Goal: Task Accomplishment & Management: Complete application form

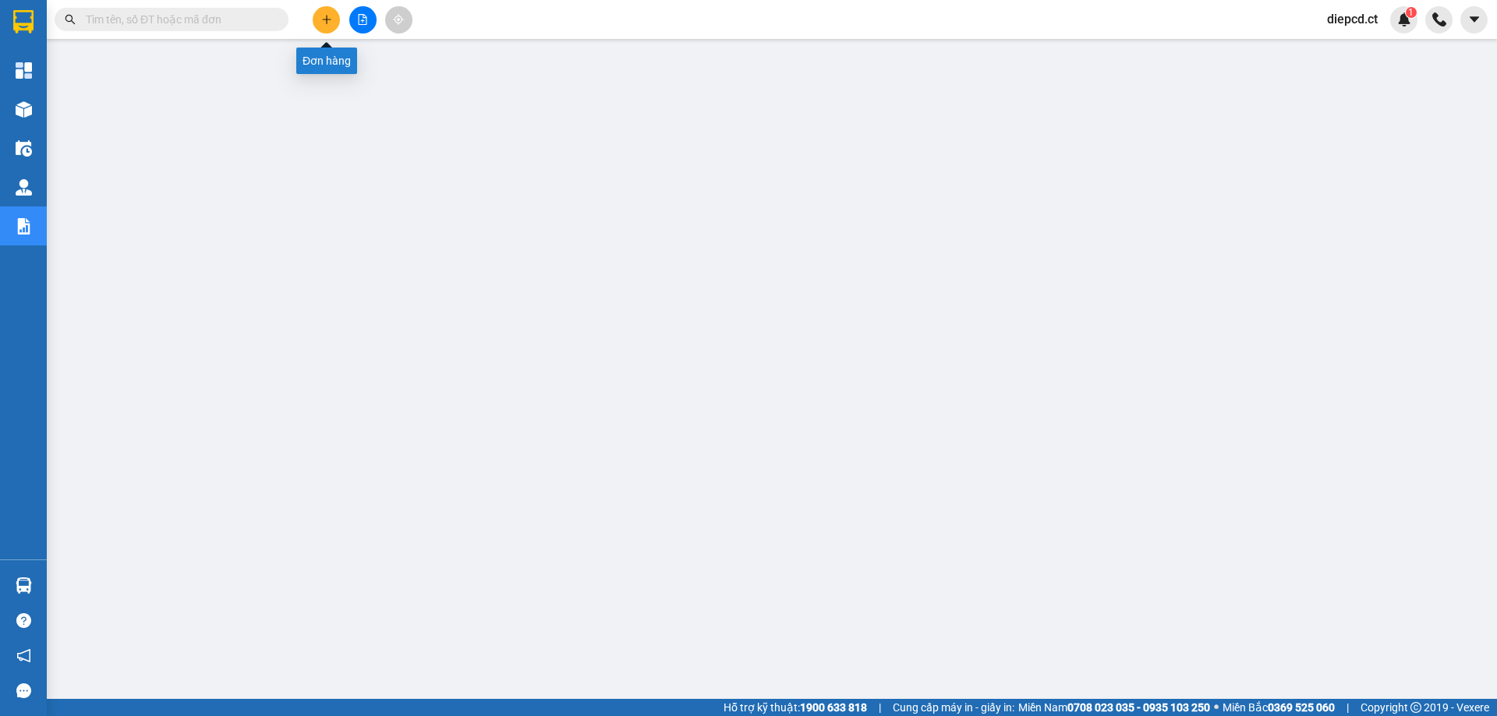
click at [328, 22] on icon "plus" at bounding box center [326, 19] width 11 height 11
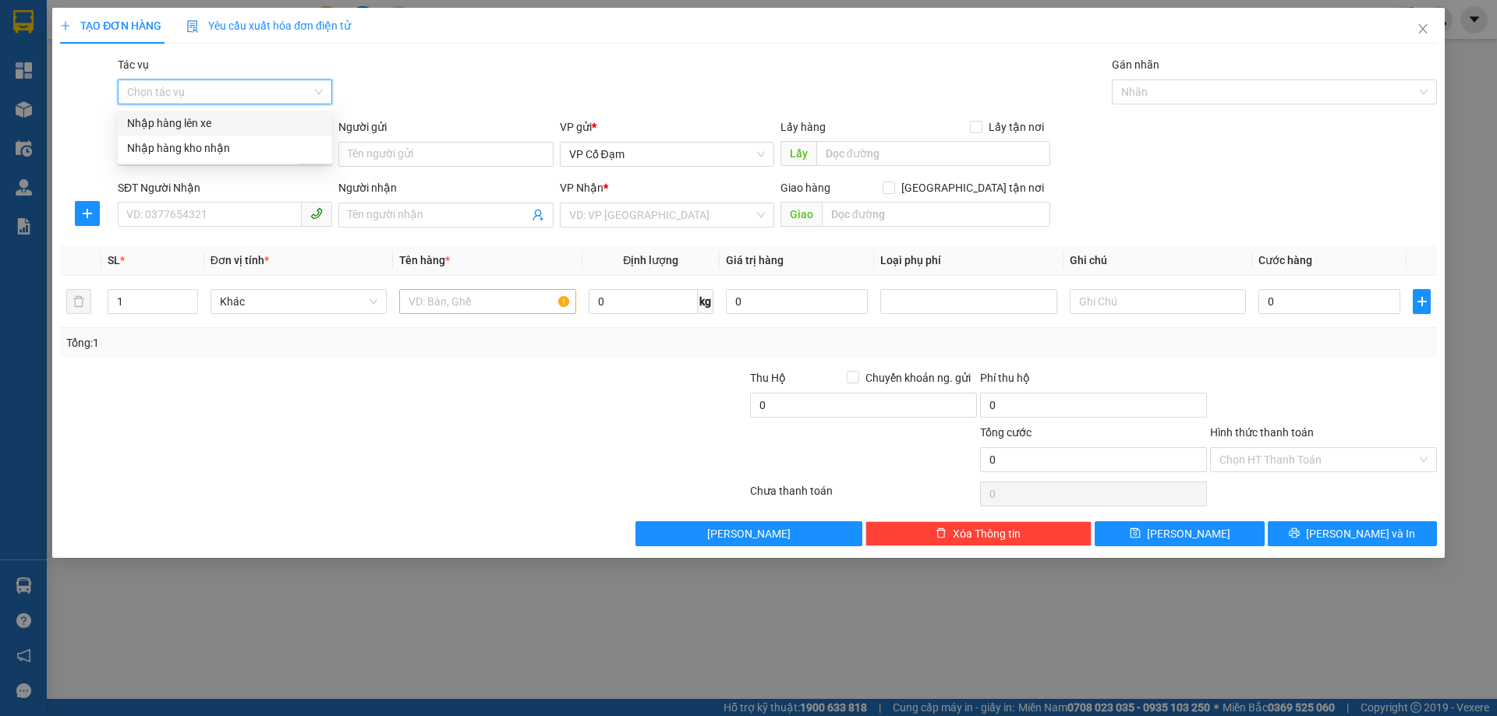
click at [263, 90] on input "Tác vụ" at bounding box center [219, 91] width 185 height 23
click at [248, 118] on div "Nhập hàng lên xe" at bounding box center [225, 123] width 196 height 17
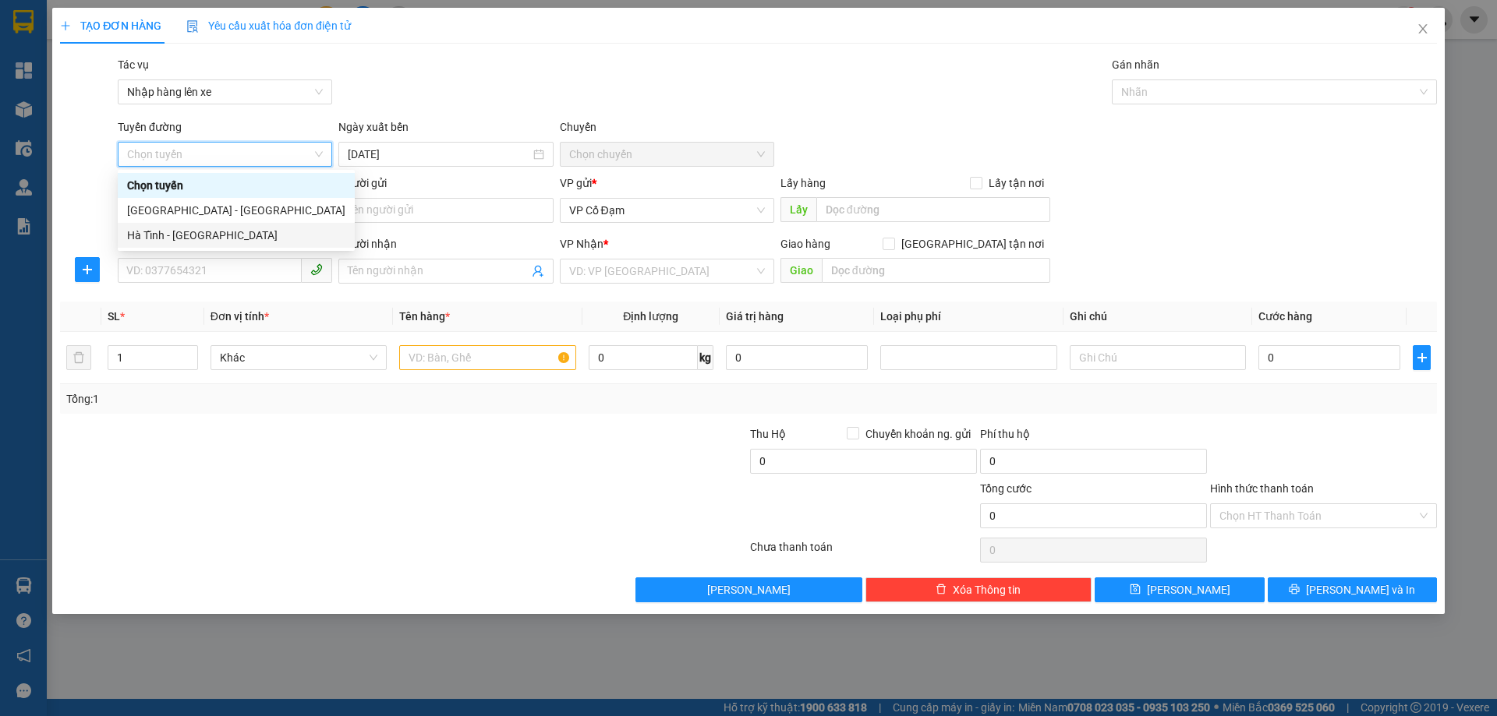
click at [193, 241] on div "Hà Tĩnh - [GEOGRAPHIC_DATA]" at bounding box center [236, 235] width 218 height 17
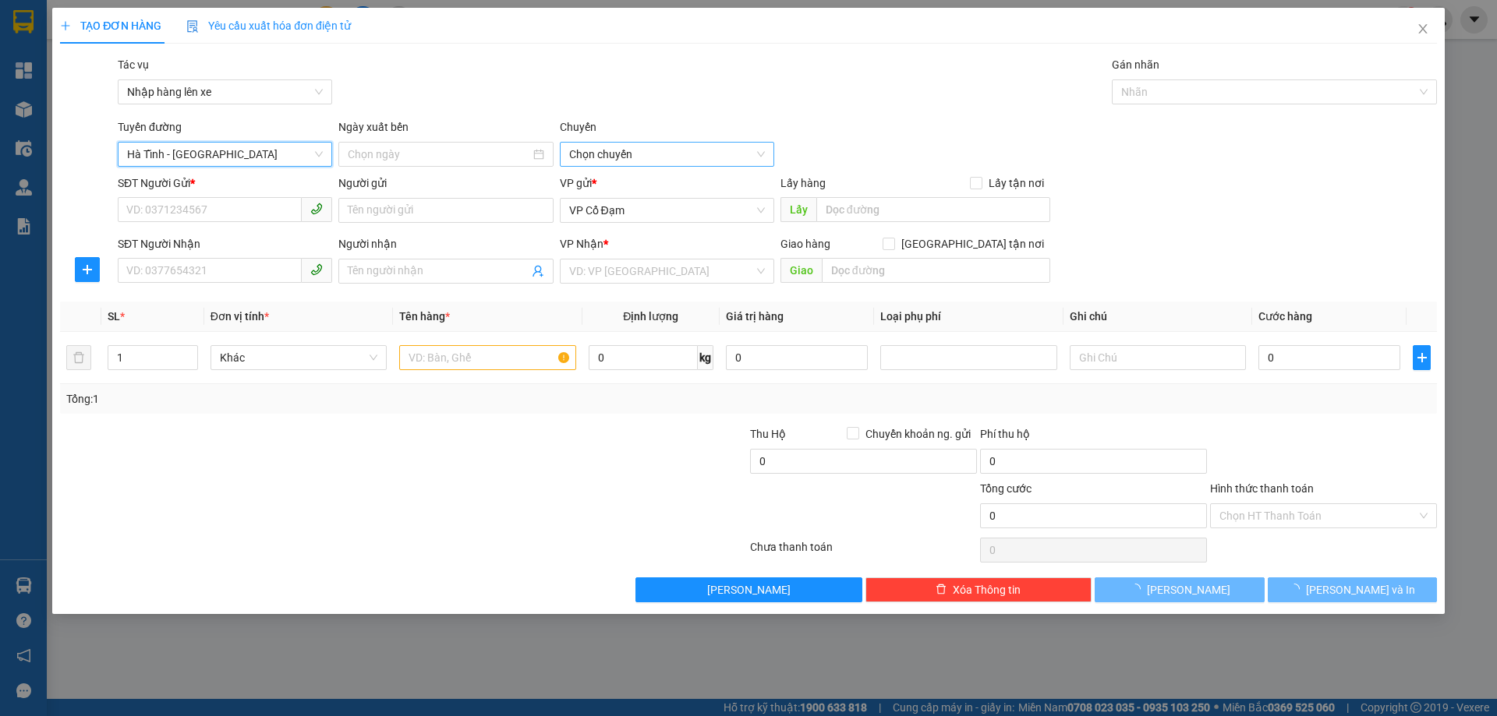
type input "[DATE]"
click at [647, 159] on span "06:00 - 38H-048.28" at bounding box center [667, 154] width 196 height 23
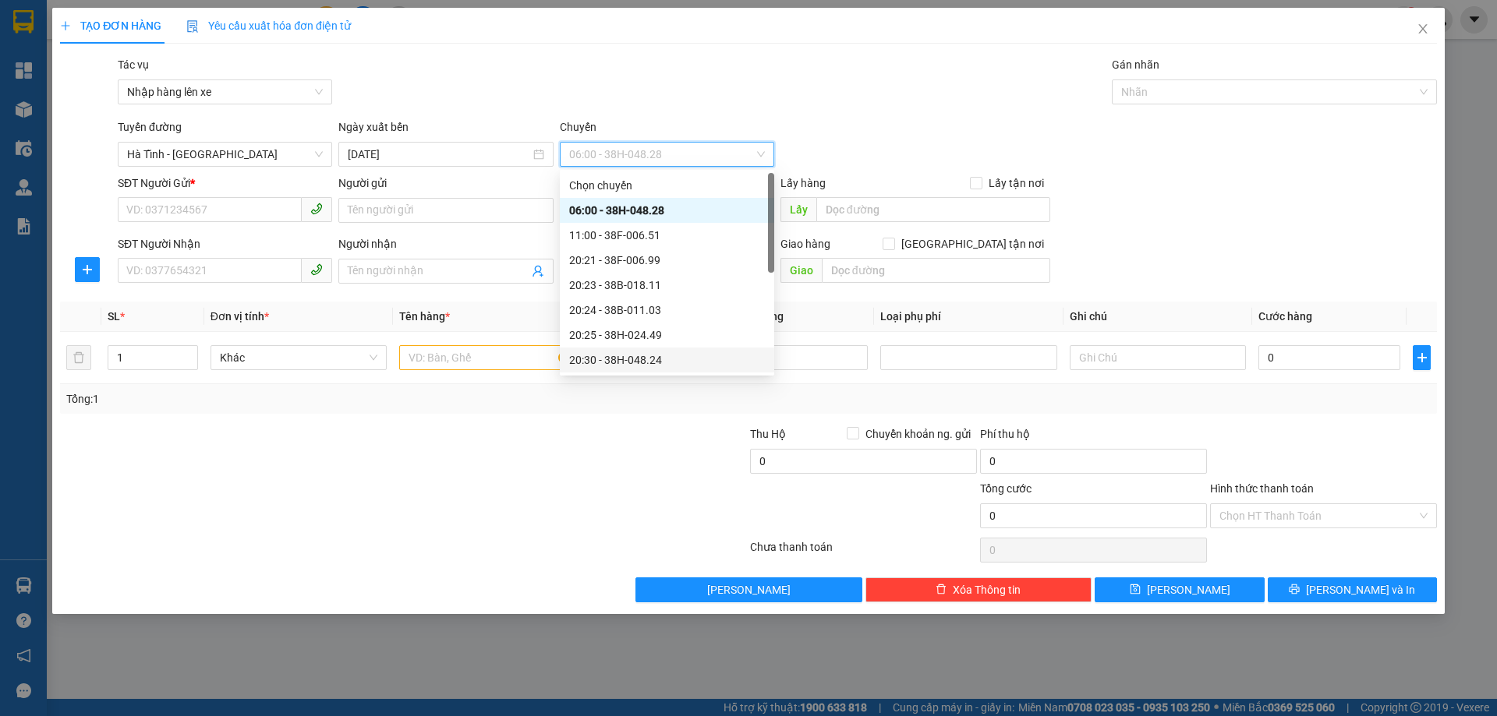
click at [659, 363] on div "20:30 - 38H-048.24" at bounding box center [667, 360] width 196 height 17
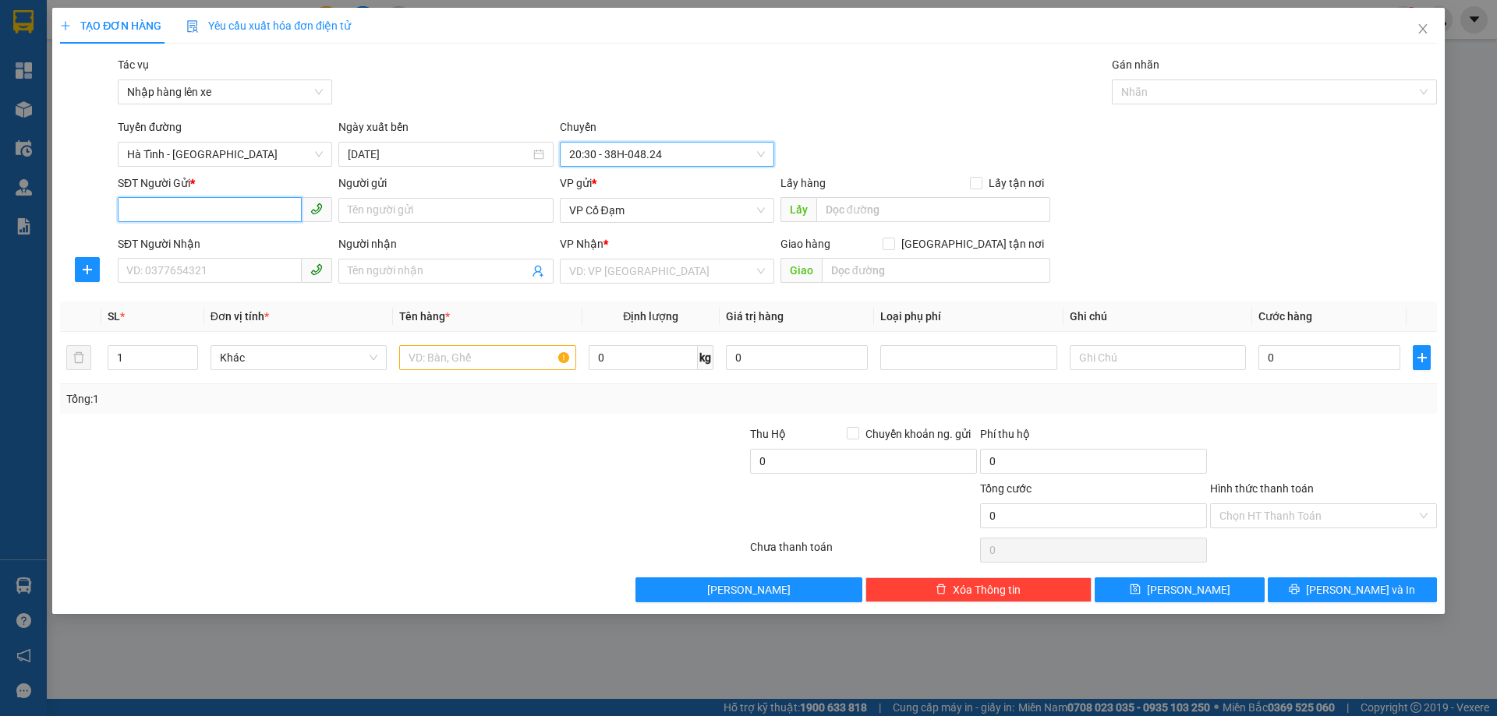
drag, startPoint x: 147, startPoint y: 214, endPoint x: 148, endPoint y: 196, distance: 17.9
click at [148, 214] on input "SĐT Người Gửi *" at bounding box center [210, 209] width 184 height 25
paste input "0975321885"
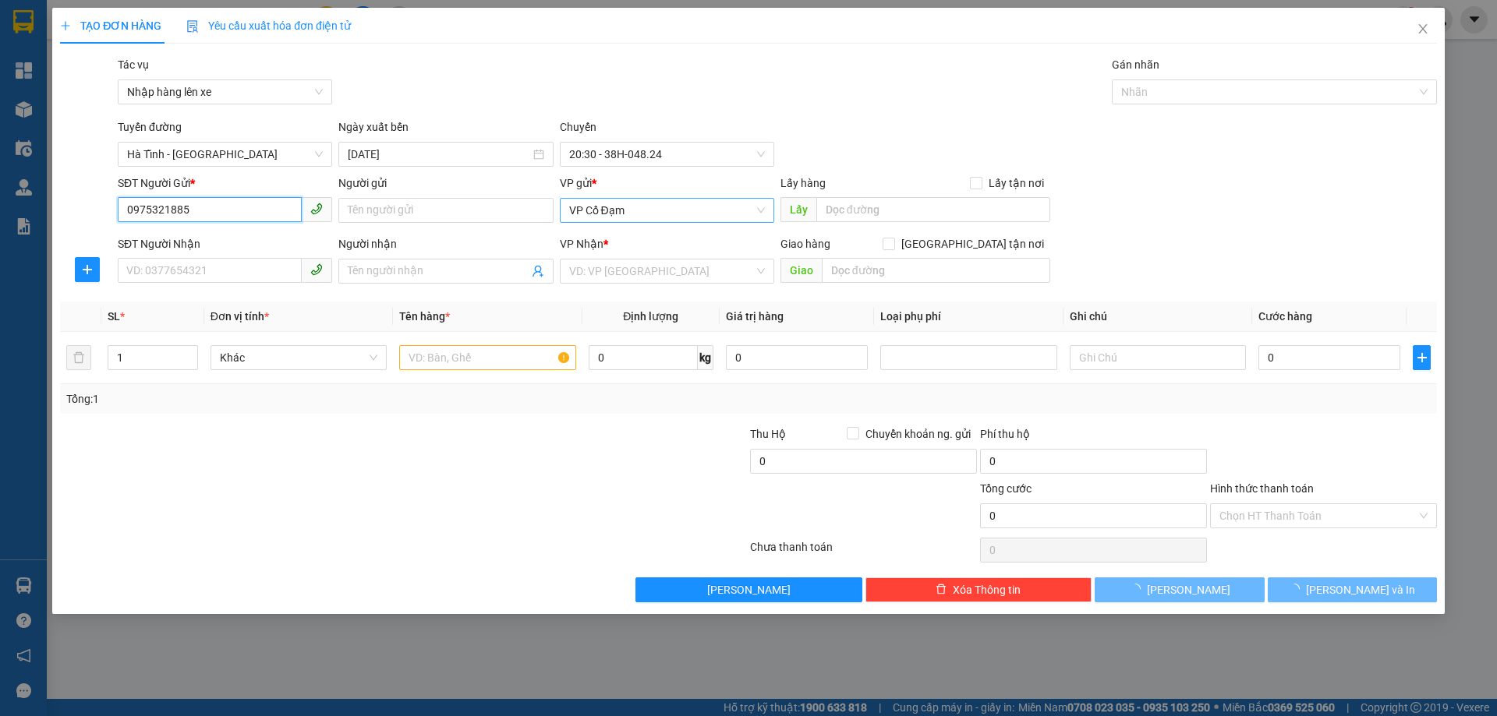
click at [639, 198] on div "VP Cổ Đạm" at bounding box center [667, 210] width 214 height 25
type input "0975321885"
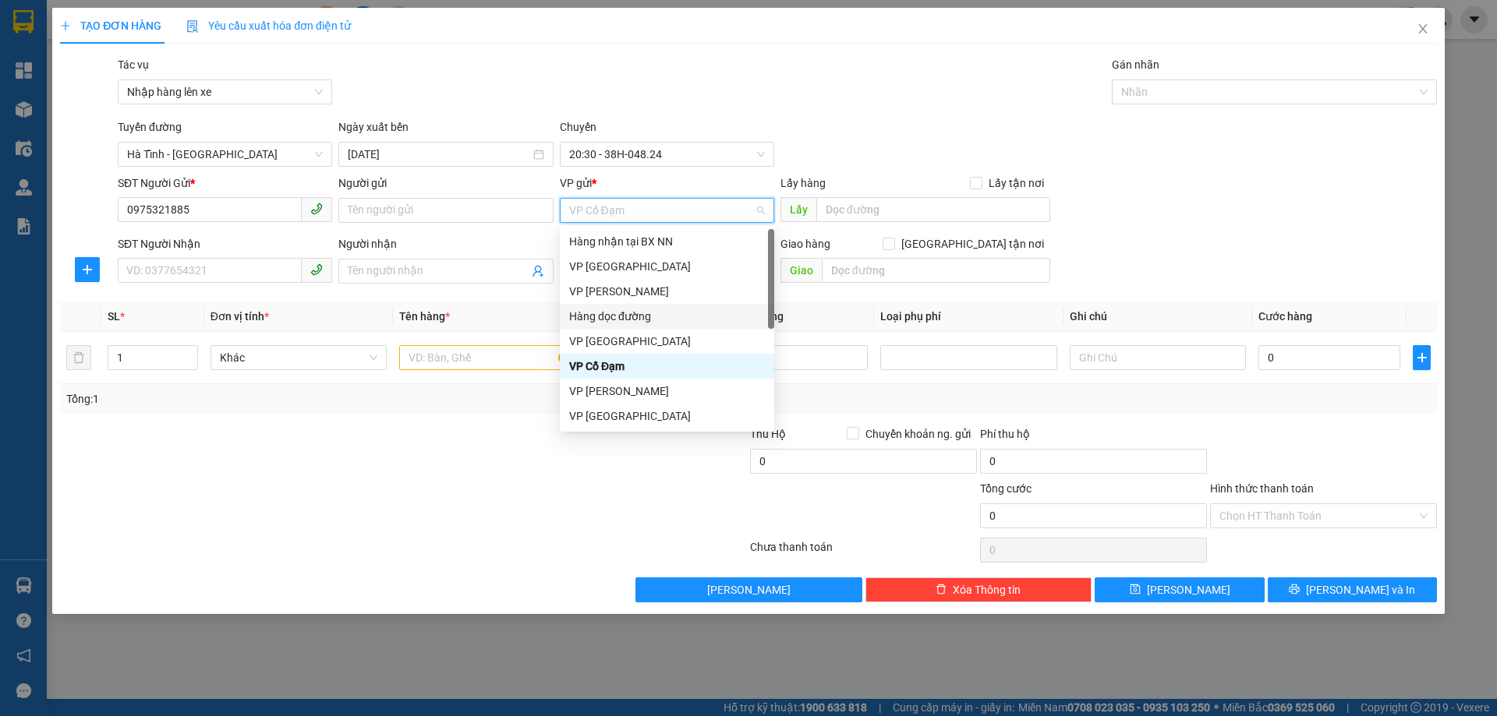
drag, startPoint x: 627, startPoint y: 315, endPoint x: 730, endPoint y: 271, distance: 111.8
click at [627, 315] on div "Hàng dọc đường" at bounding box center [667, 316] width 196 height 17
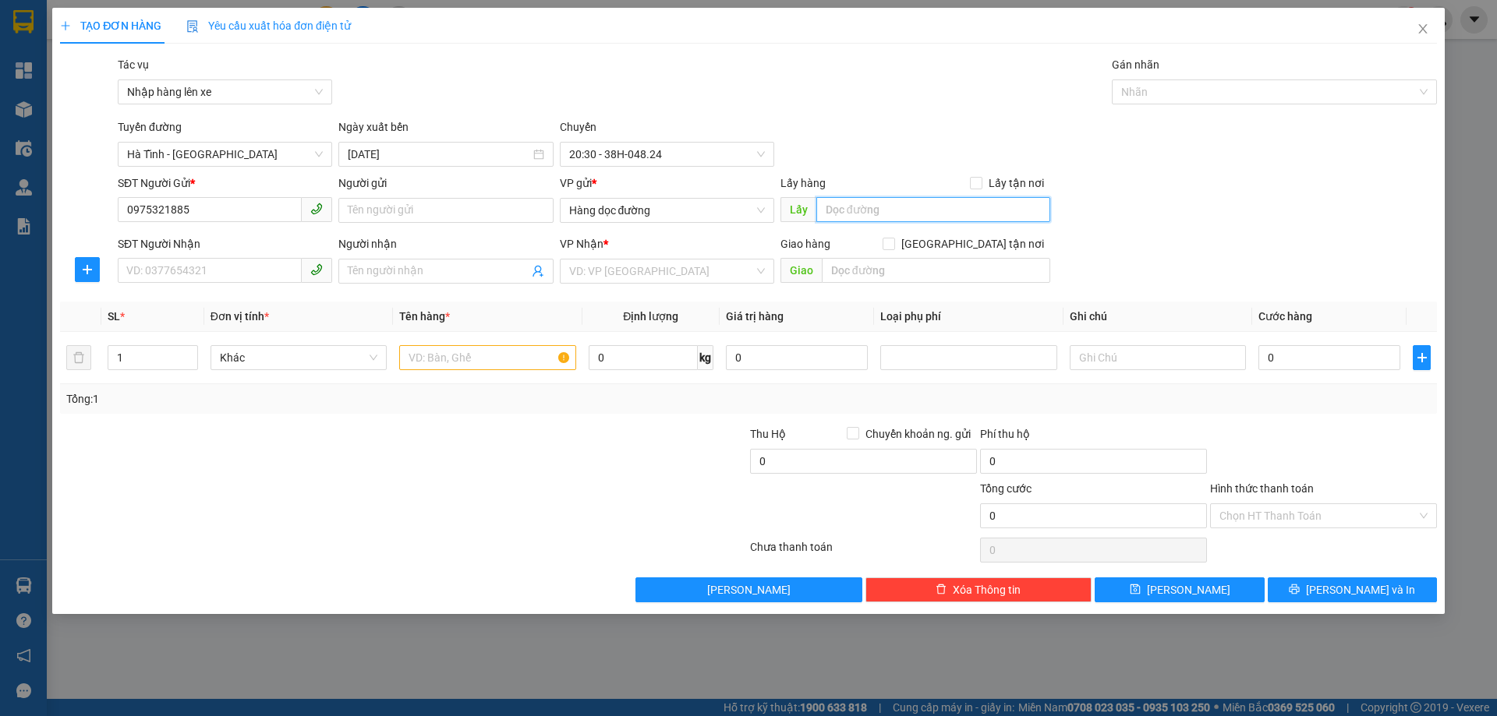
click at [957, 210] on input "text" at bounding box center [933, 209] width 234 height 25
type input "Tre Việt Xuân Thành"
click at [154, 272] on input "SĐT Người Nhận" at bounding box center [210, 270] width 184 height 25
paste input "0329113178"
type input "0329113178"
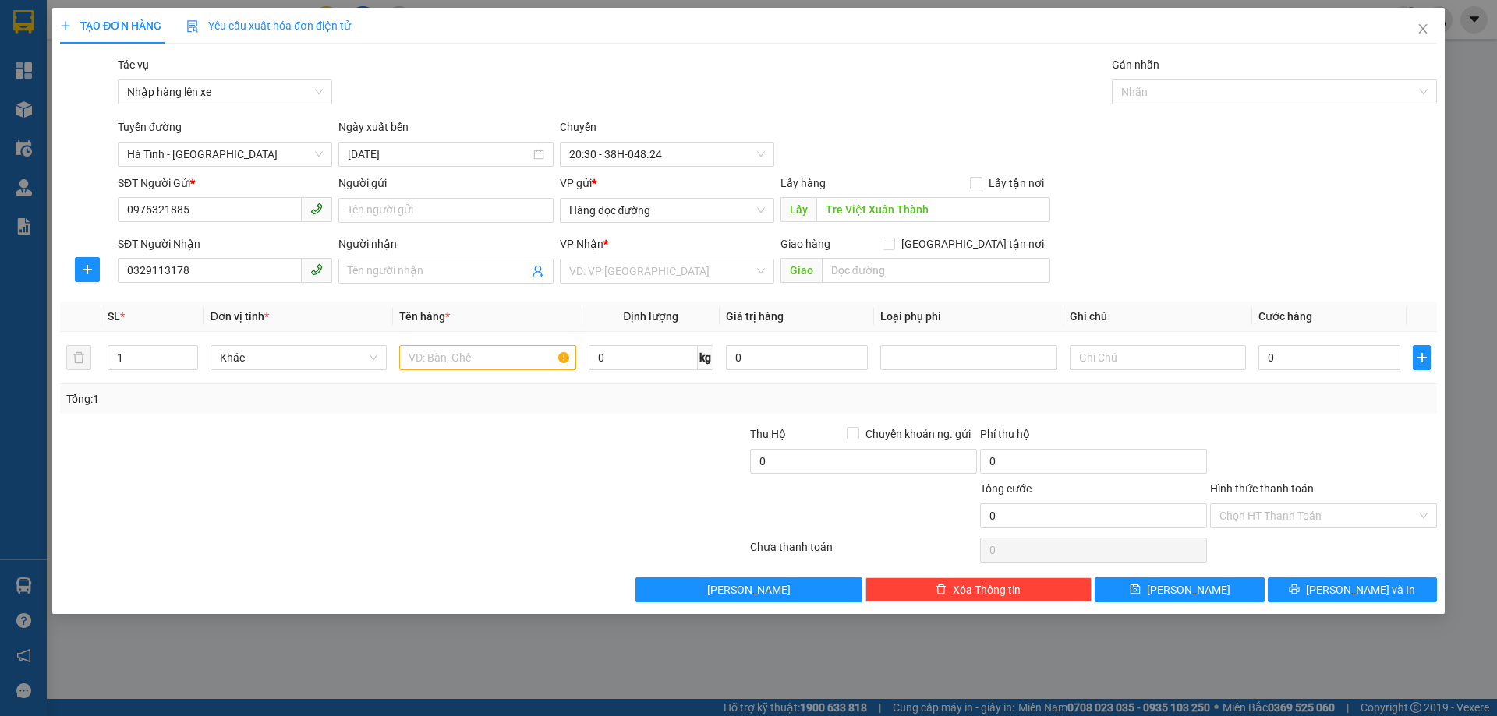
click at [613, 288] on div "VP Nhận * VD: VP [GEOGRAPHIC_DATA]" at bounding box center [667, 262] width 214 height 55
click at [621, 274] on input "search" at bounding box center [661, 271] width 185 height 23
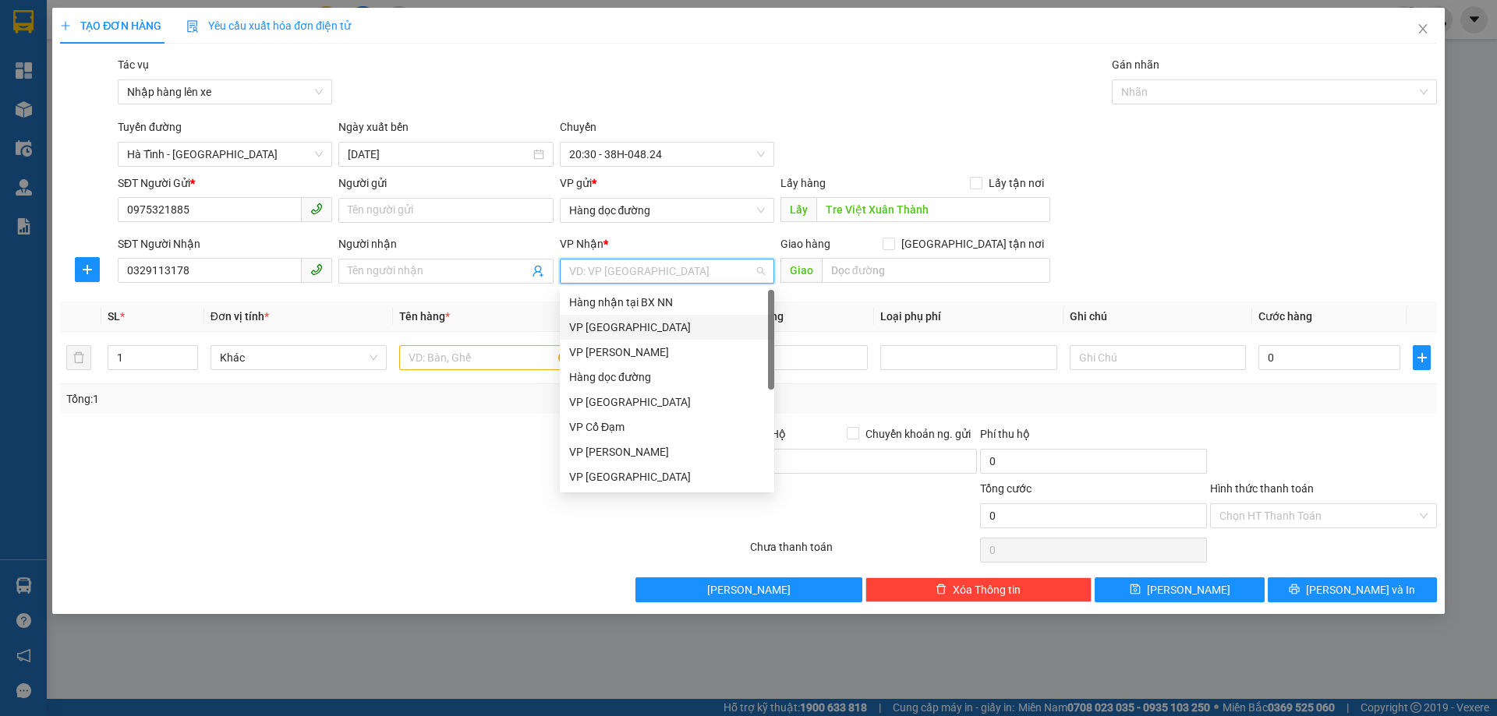
click at [623, 323] on div "VP [GEOGRAPHIC_DATA]" at bounding box center [667, 327] width 196 height 17
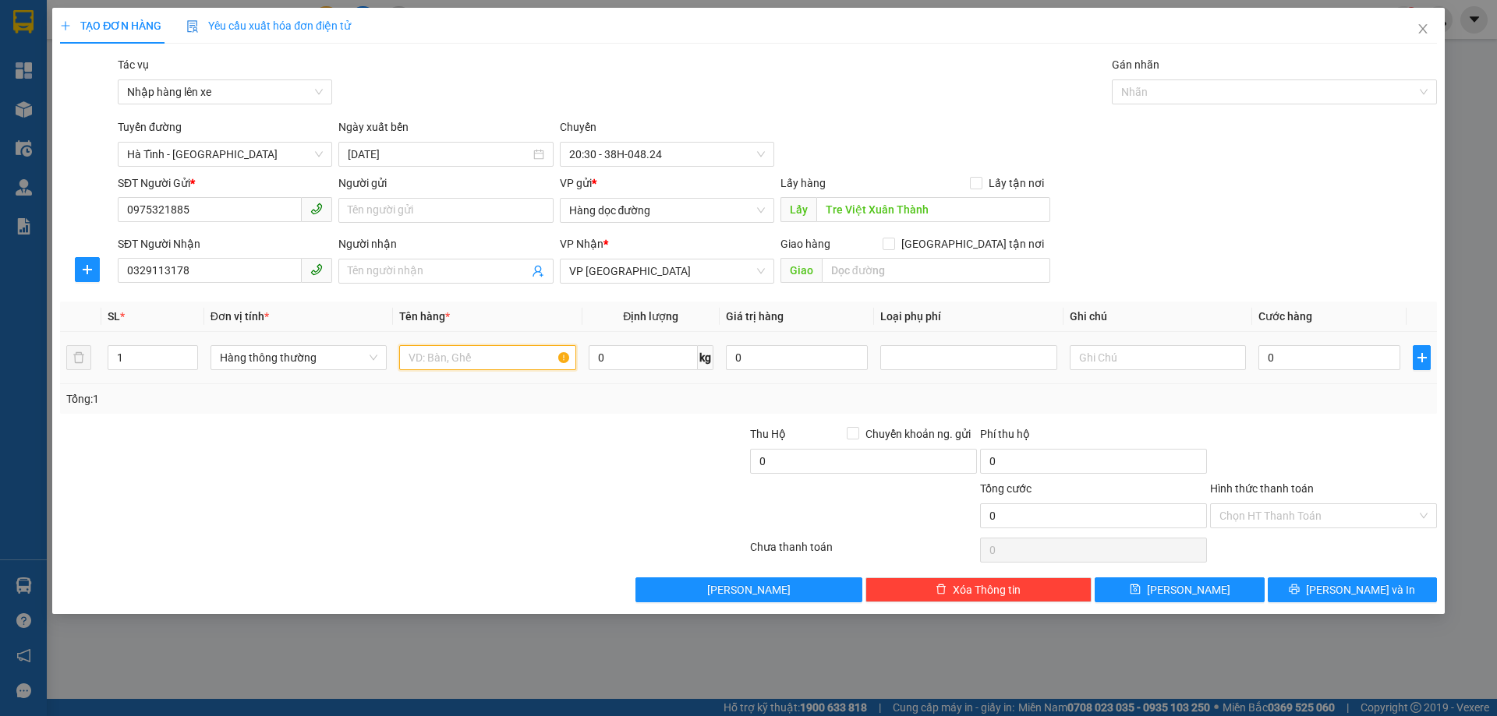
click at [472, 365] on input "text" at bounding box center [487, 357] width 176 height 25
type input "hồ sơ"
click at [1199, 590] on button "[PERSON_NAME]" at bounding box center [1178, 590] width 169 height 25
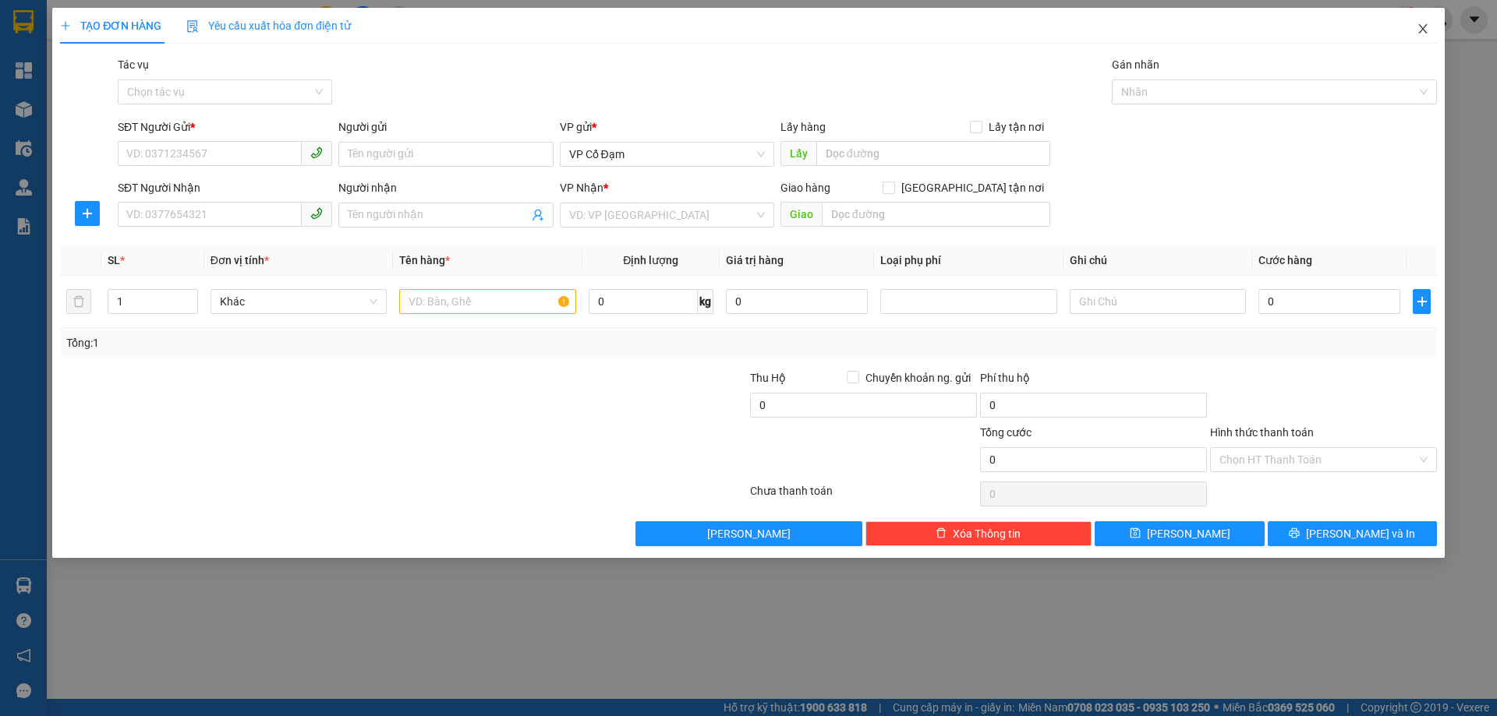
click at [1425, 24] on icon "close" at bounding box center [1422, 29] width 12 height 12
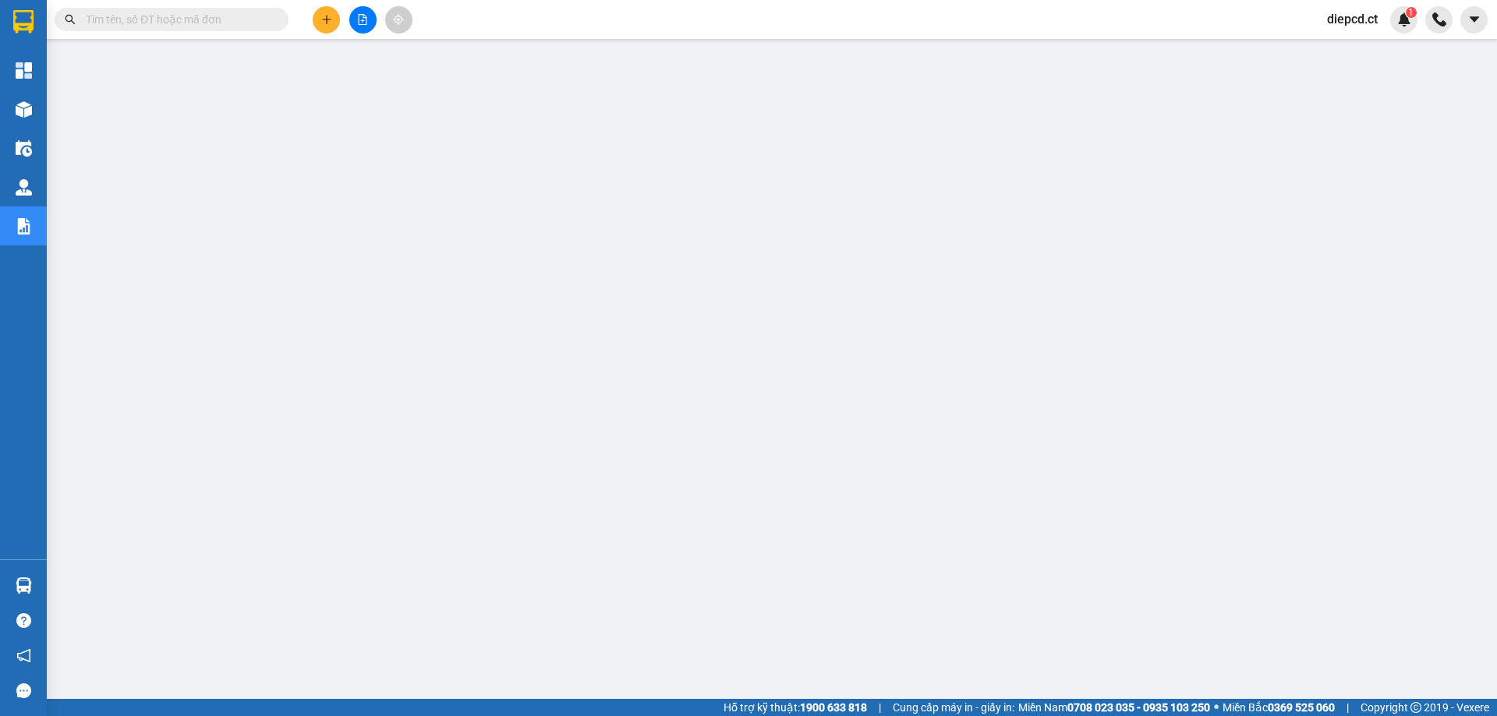
click at [199, 9] on span at bounding box center [172, 19] width 234 height 23
click at [182, 23] on input "text" at bounding box center [178, 19] width 184 height 17
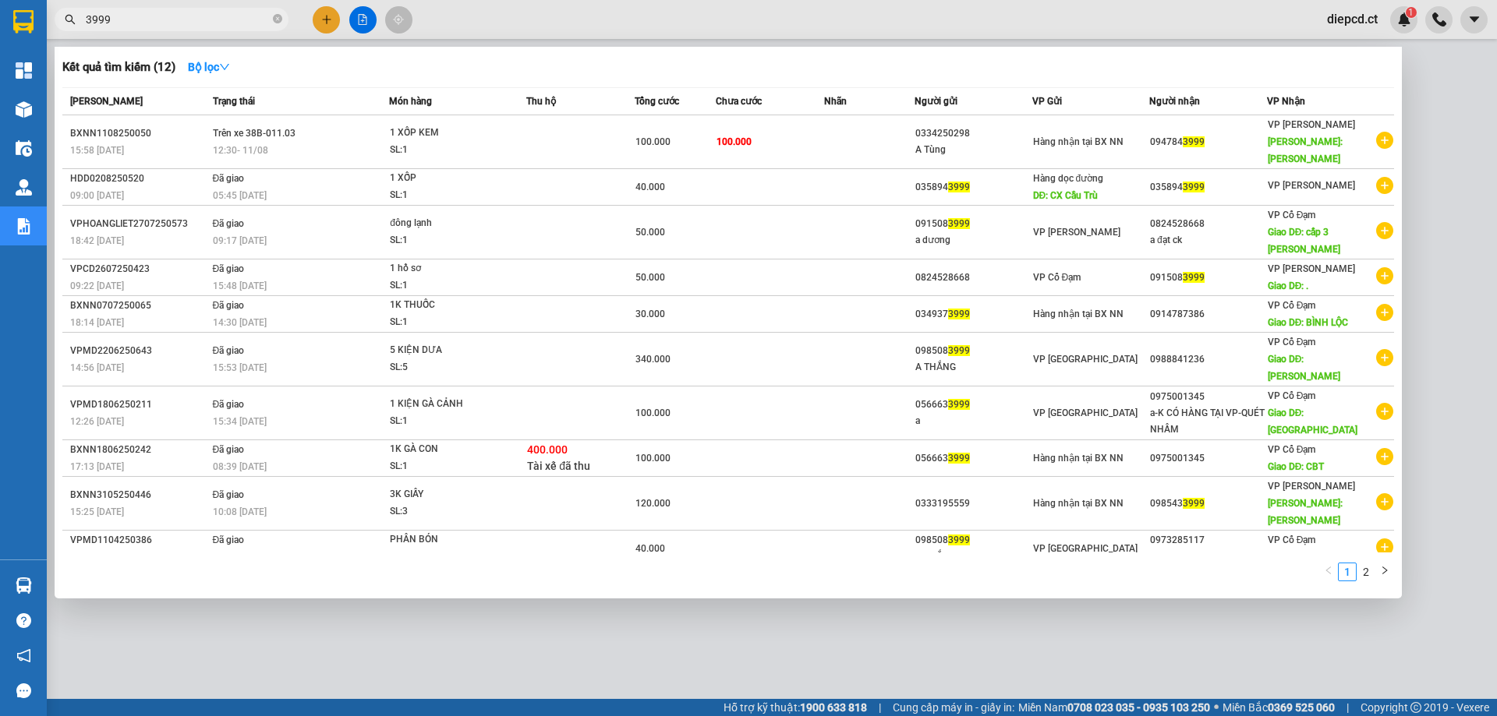
type input "3999"
click at [276, 22] on icon "close-circle" at bounding box center [277, 18] width 9 height 9
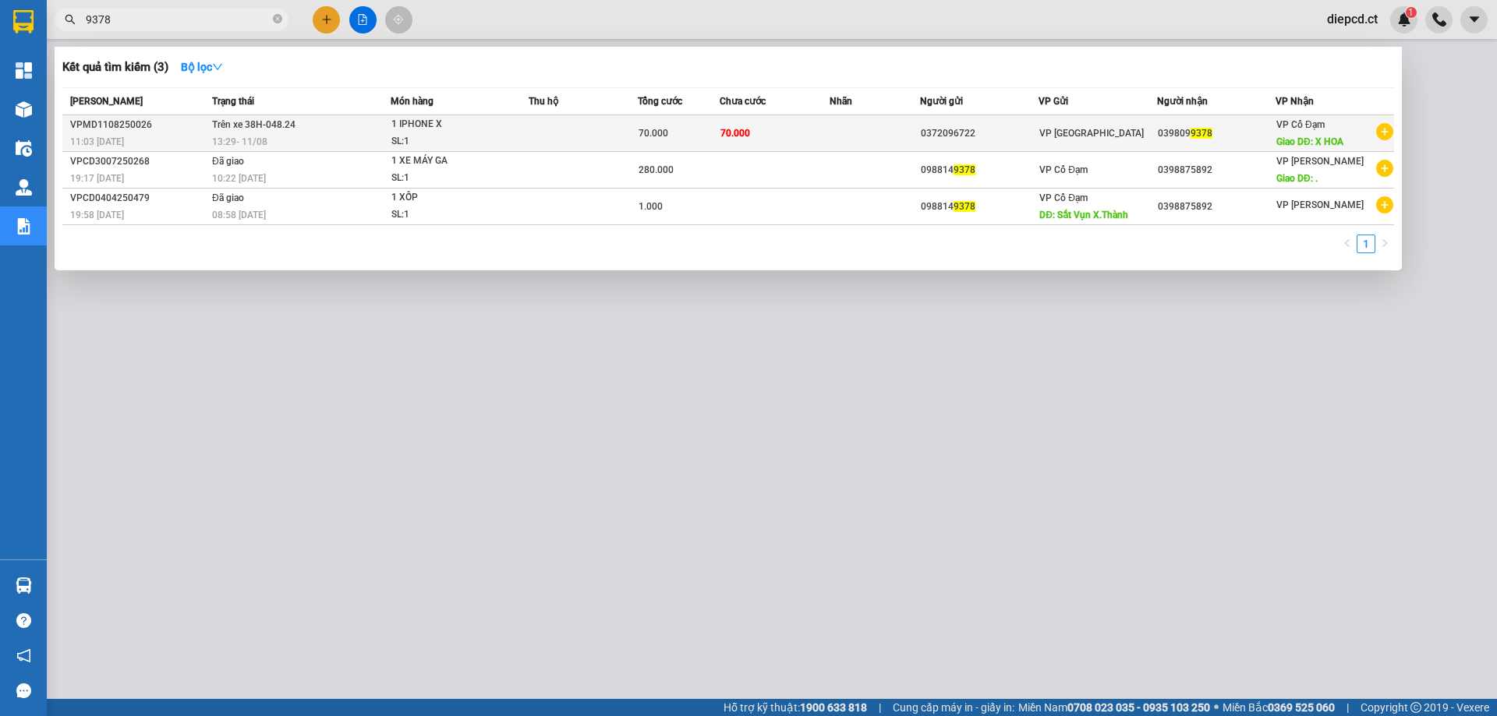
type input "9378"
click at [355, 137] on div "13:29 [DATE]" at bounding box center [301, 141] width 178 height 17
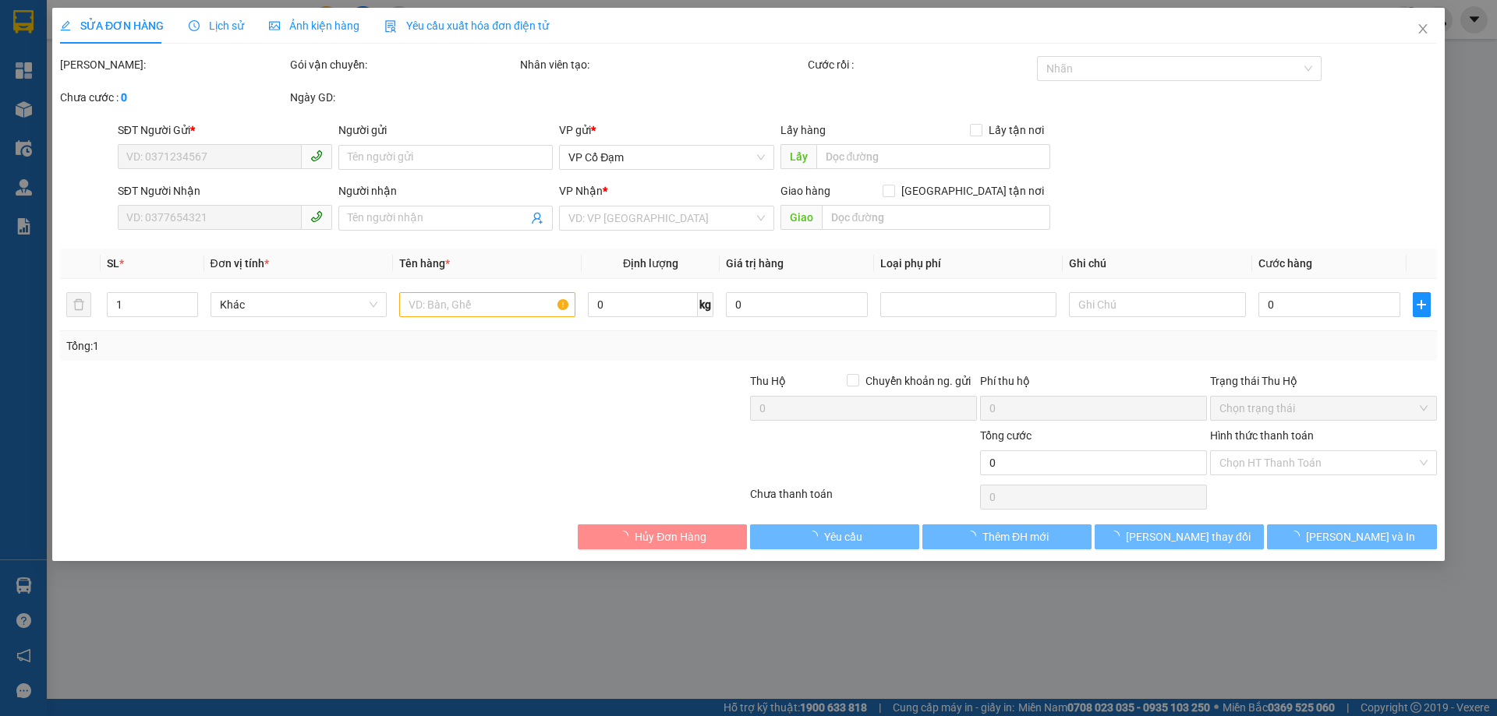
type input "0372096722"
type input "0398099378"
type input "X HOA"
type input "70.000"
